Goal: Information Seeking & Learning: Learn about a topic

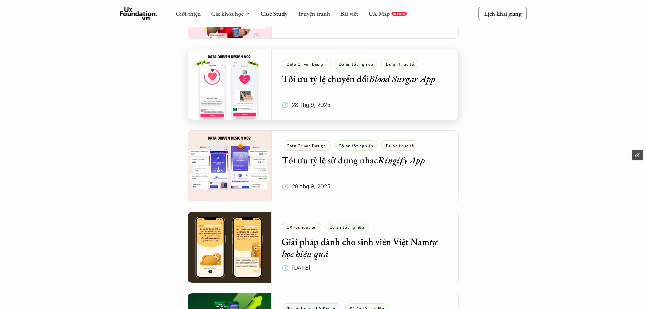
scroll to position [68, 0]
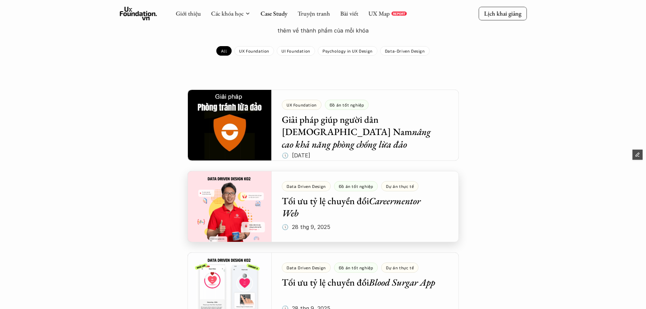
click at [355, 203] on div at bounding box center [323, 206] width 271 height 71
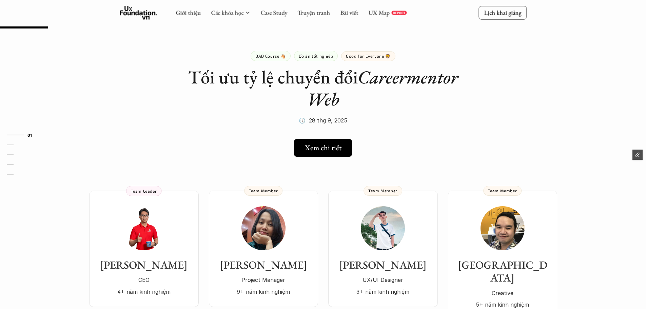
scroll to position [68, 0]
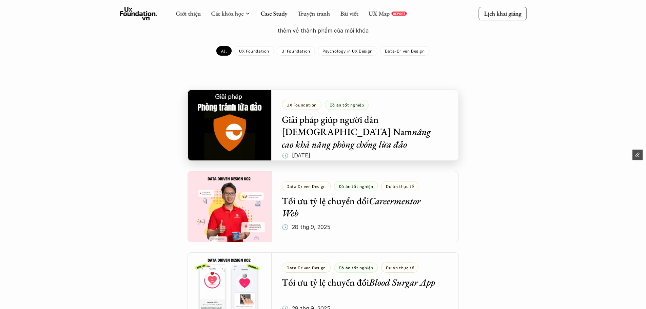
click at [349, 136] on div at bounding box center [323, 125] width 271 height 71
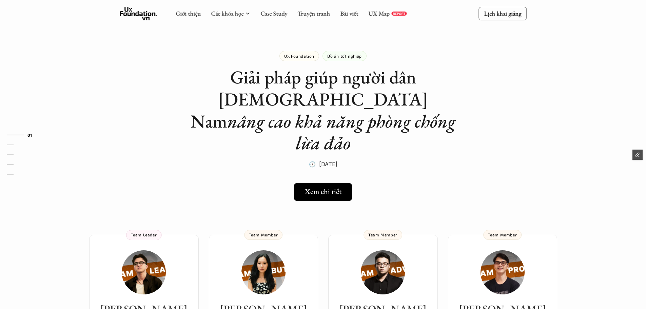
scroll to position [68, 0]
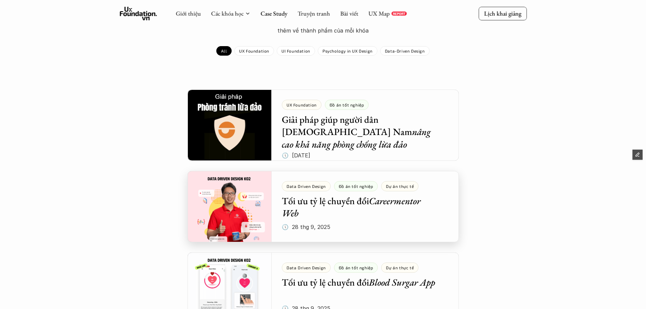
click at [382, 203] on div at bounding box center [323, 206] width 271 height 71
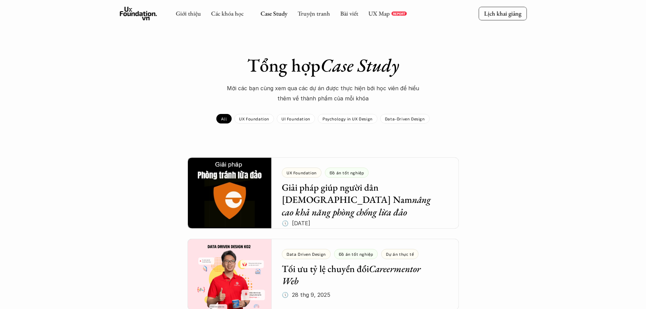
scroll to position [136, 0]
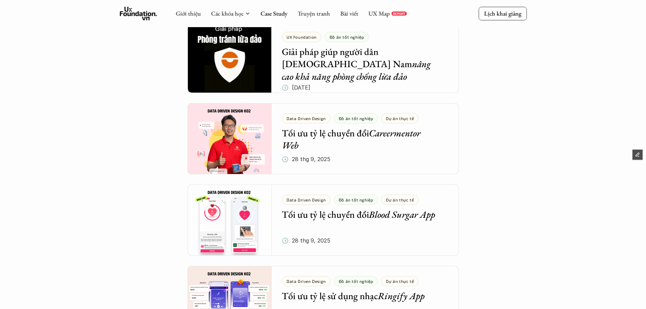
click at [379, 132] on div at bounding box center [323, 138] width 271 height 71
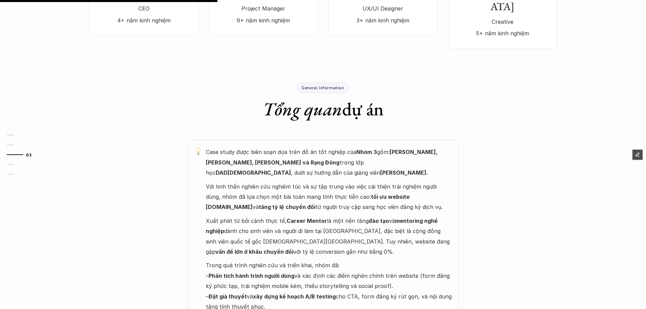
scroll to position [407, 0]
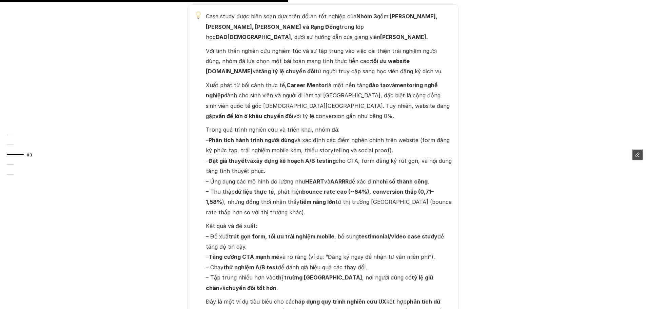
scroll to position [136, 0]
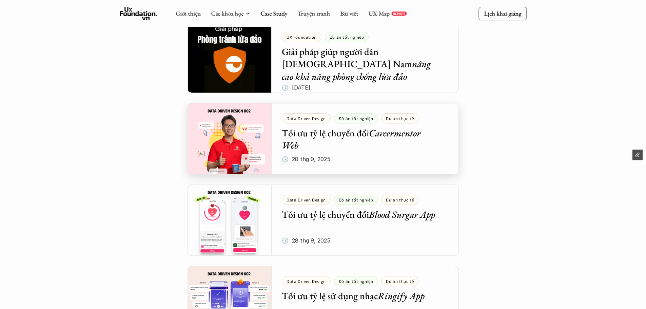
click at [307, 132] on div at bounding box center [323, 138] width 271 height 71
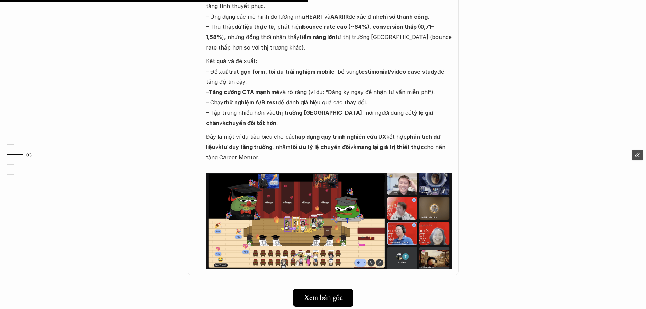
scroll to position [611, 0]
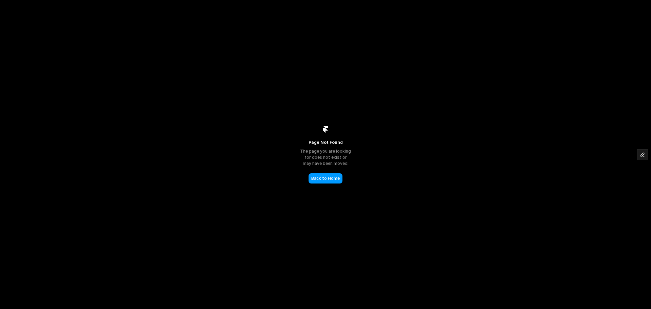
click at [322, 177] on link "Back to Home" at bounding box center [326, 178] width 34 height 10
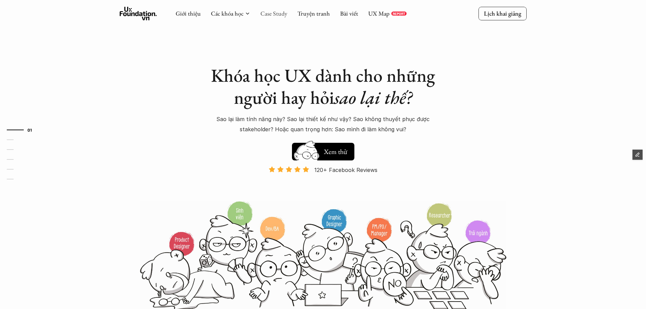
click at [278, 13] on link "Case Study" at bounding box center [274, 13] width 27 height 8
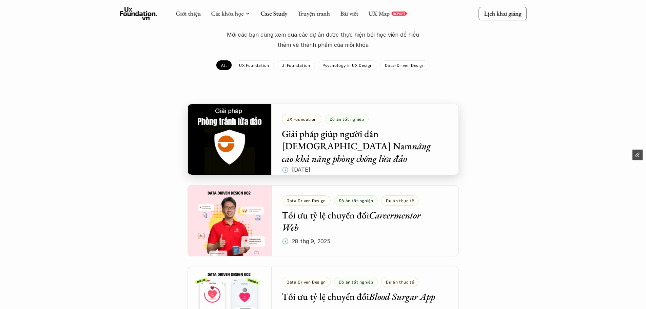
scroll to position [68, 0]
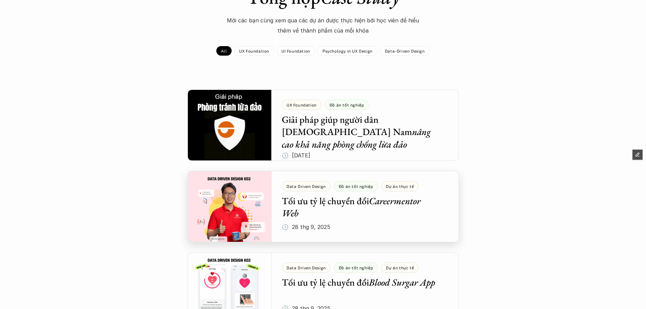
click at [393, 213] on div at bounding box center [323, 206] width 271 height 71
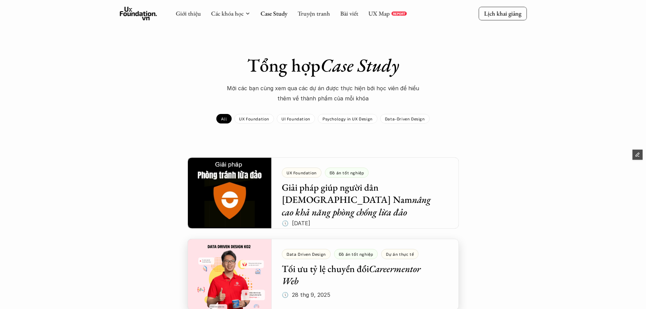
click at [334, 251] on div at bounding box center [323, 274] width 271 height 71
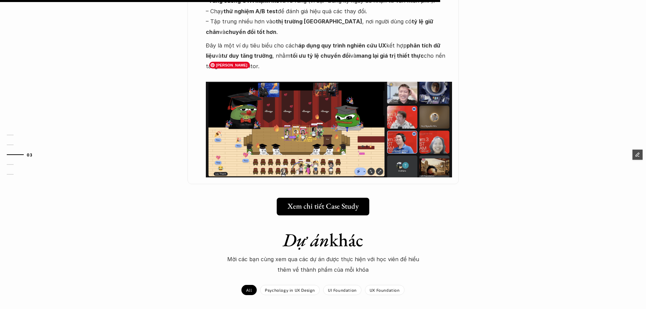
scroll to position [746, 0]
